Goal: Navigation & Orientation: Find specific page/section

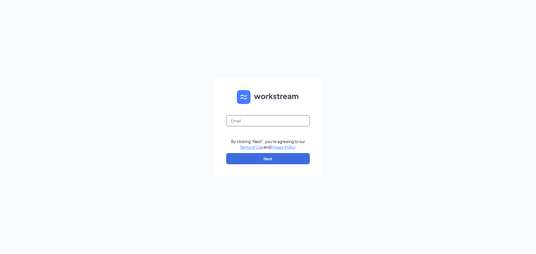
click at [271, 119] on input "text" at bounding box center [268, 120] width 84 height 11
type input "maggiepegoraro@bleedblue.net"
click at [273, 162] on button "Next" at bounding box center [268, 158] width 84 height 11
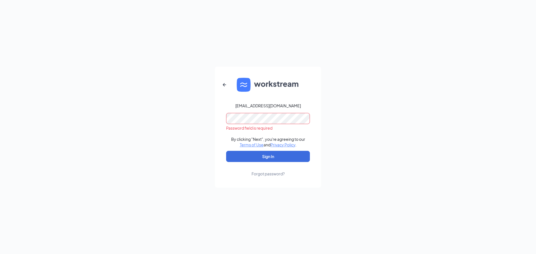
click at [189, 46] on div "maggiepegoraro@bleedblue.net Password field is required By clicking "Next", you…" at bounding box center [268, 127] width 536 height 254
click at [259, 157] on button "Sign In" at bounding box center [268, 156] width 84 height 11
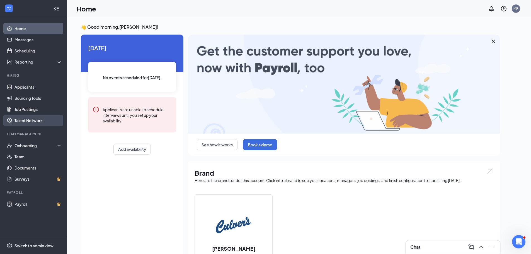
click at [45, 124] on link "Talent Network" at bounding box center [39, 120] width 48 height 11
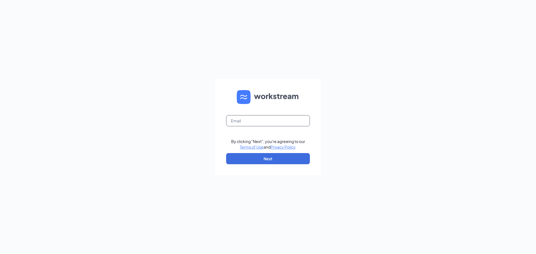
click at [255, 122] on input "text" at bounding box center [268, 120] width 84 height 11
type input "maggiepegoraro@bleedblue.net"
click at [273, 157] on button "Next" at bounding box center [268, 158] width 84 height 11
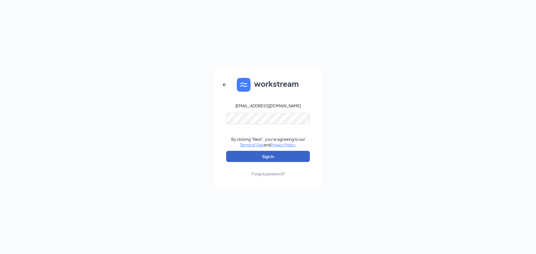
click at [283, 159] on button "Sign In" at bounding box center [268, 156] width 84 height 11
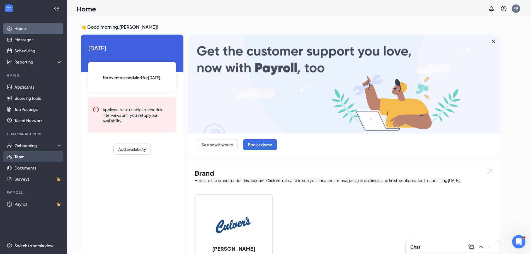
click at [48, 158] on link "Team" at bounding box center [39, 156] width 48 height 11
